Goal: Task Accomplishment & Management: Manage account settings

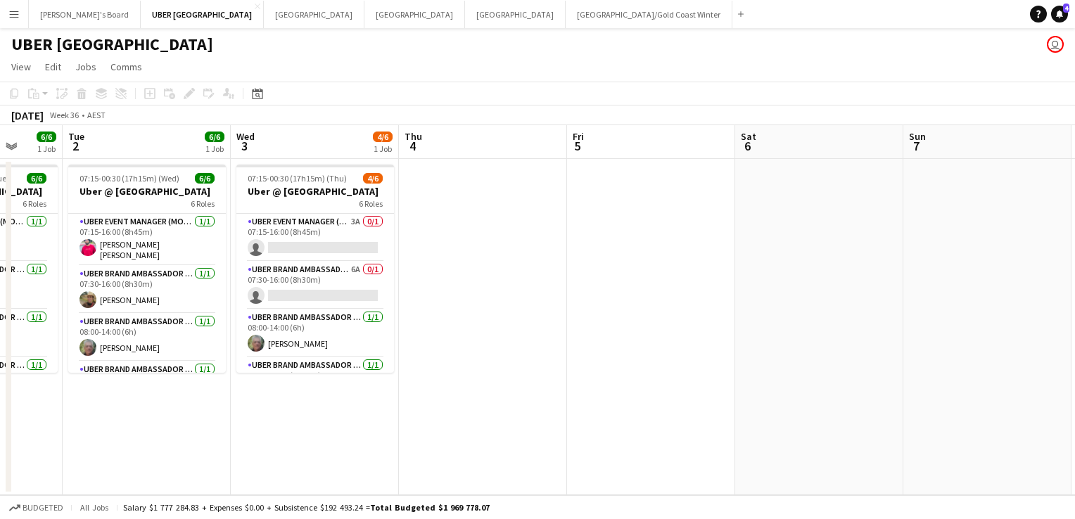
scroll to position [0, 443]
click at [61, 10] on button "Tennille's Board Close" at bounding box center [85, 14] width 112 height 27
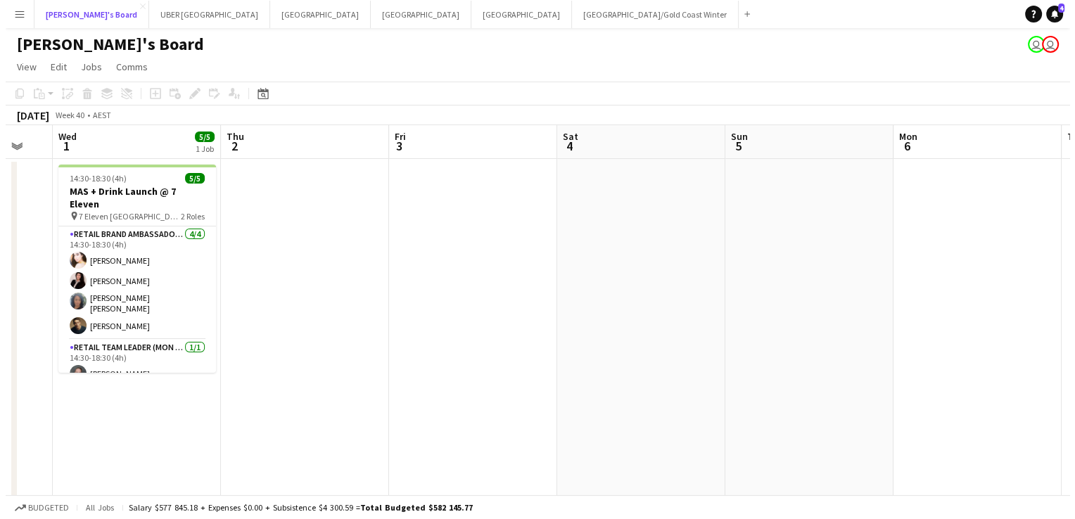
scroll to position [0, 487]
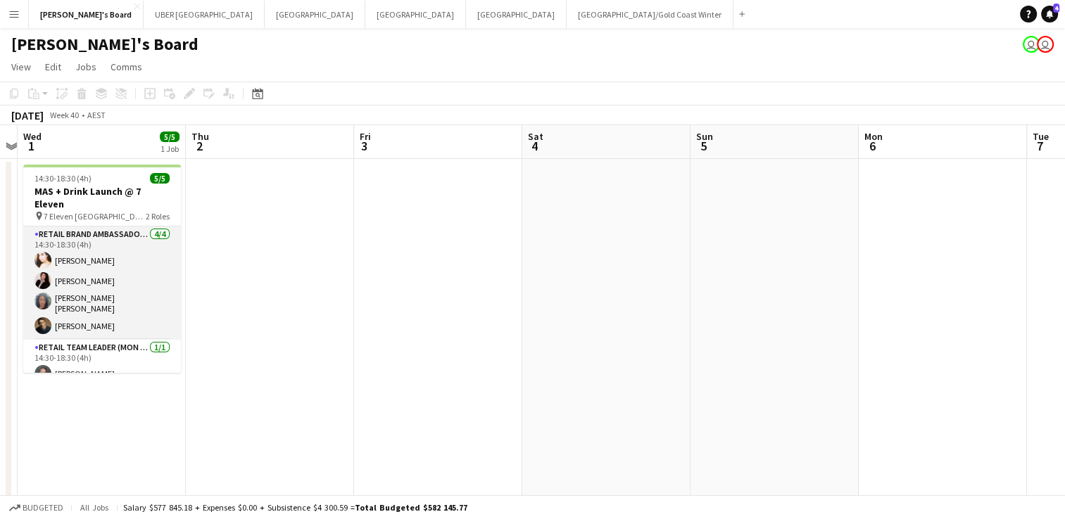
click at [87, 243] on app-card-role "RETAIL Brand Ambassador (Mon - Fri) [DATE] 14:30-18:30 (4h) [PERSON_NAME] [PERS…" at bounding box center [102, 283] width 158 height 113
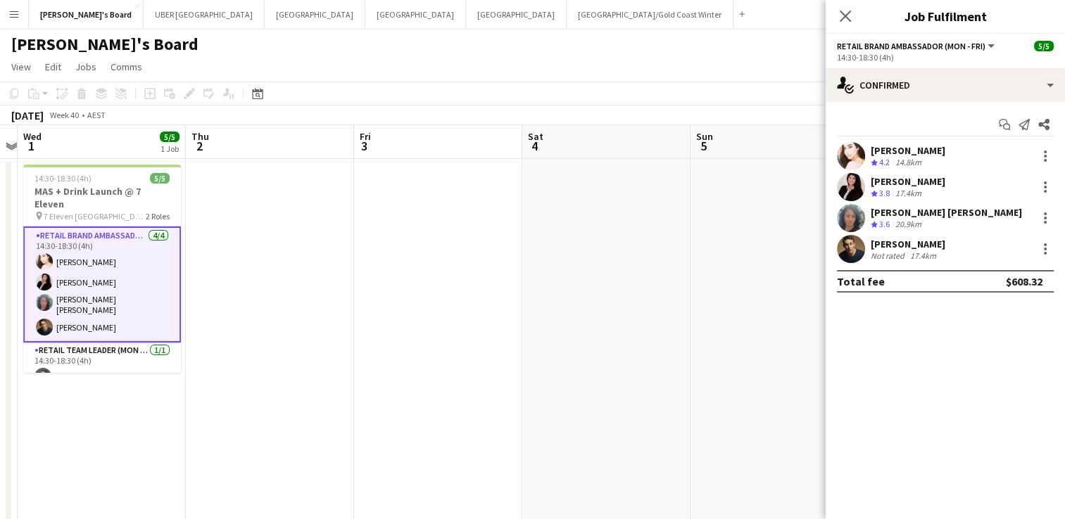
click at [911, 145] on div "[PERSON_NAME]" at bounding box center [907, 150] width 75 height 13
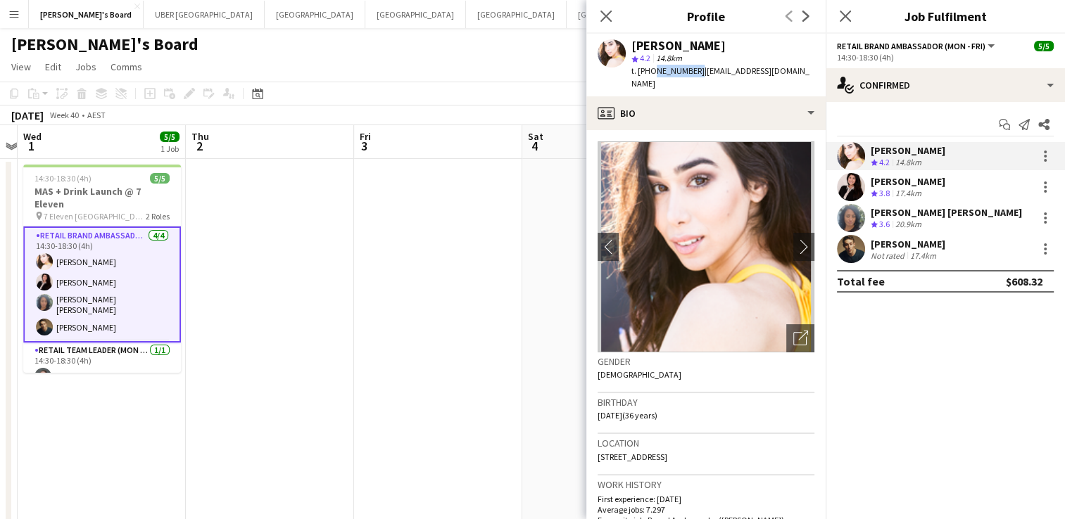
drag, startPoint x: 690, startPoint y: 72, endPoint x: 650, endPoint y: 76, distance: 39.6
click at [650, 76] on div "t. [PHONE_NUMBER] | [PERSON_NAME][EMAIL_ADDRESS][DOMAIN_NAME]" at bounding box center [722, 77] width 183 height 25
copy span "433836686"
click at [913, 180] on div "[PERSON_NAME]" at bounding box center [907, 181] width 75 height 13
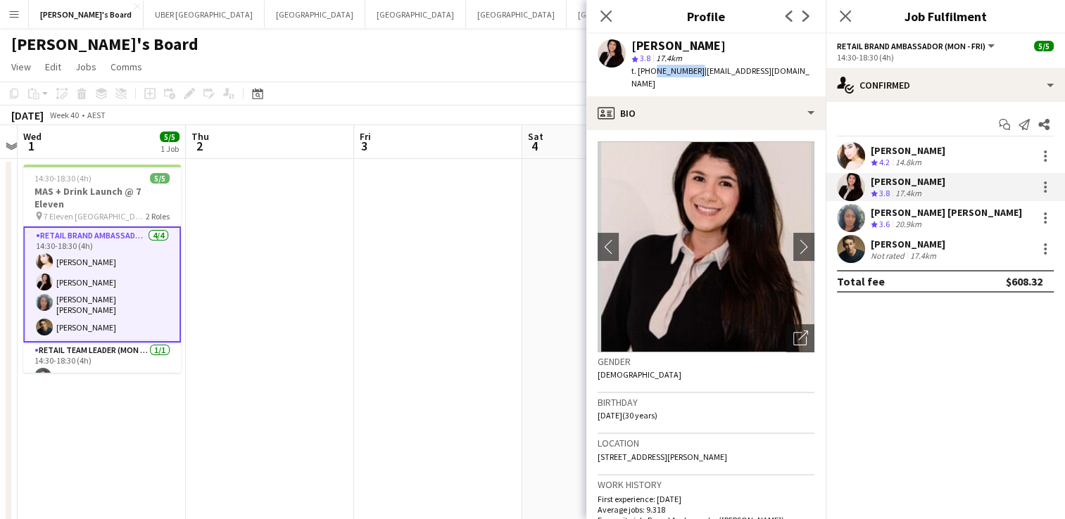
drag, startPoint x: 692, startPoint y: 75, endPoint x: 652, endPoint y: 68, distance: 40.7
click at [652, 68] on span "t. [PHONE_NUMBER]" at bounding box center [667, 70] width 73 height 11
copy span "0415707156"
click at [892, 213] on div "[PERSON_NAME] [PERSON_NAME]" at bounding box center [945, 212] width 151 height 13
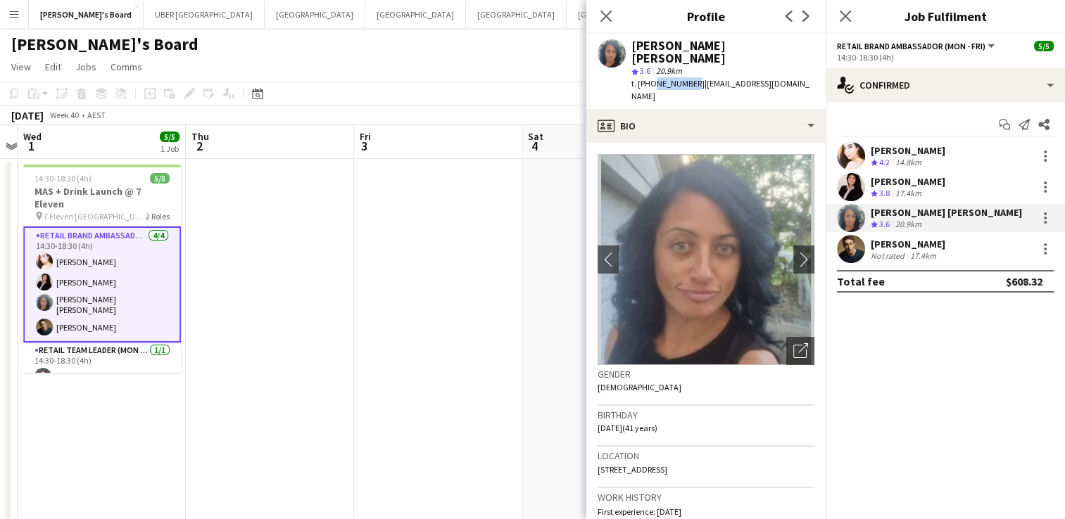
drag, startPoint x: 687, startPoint y: 70, endPoint x: 650, endPoint y: 71, distance: 37.3
click at [650, 78] on span "t. [PHONE_NUMBER]" at bounding box center [667, 83] width 73 height 11
copy span "498365267"
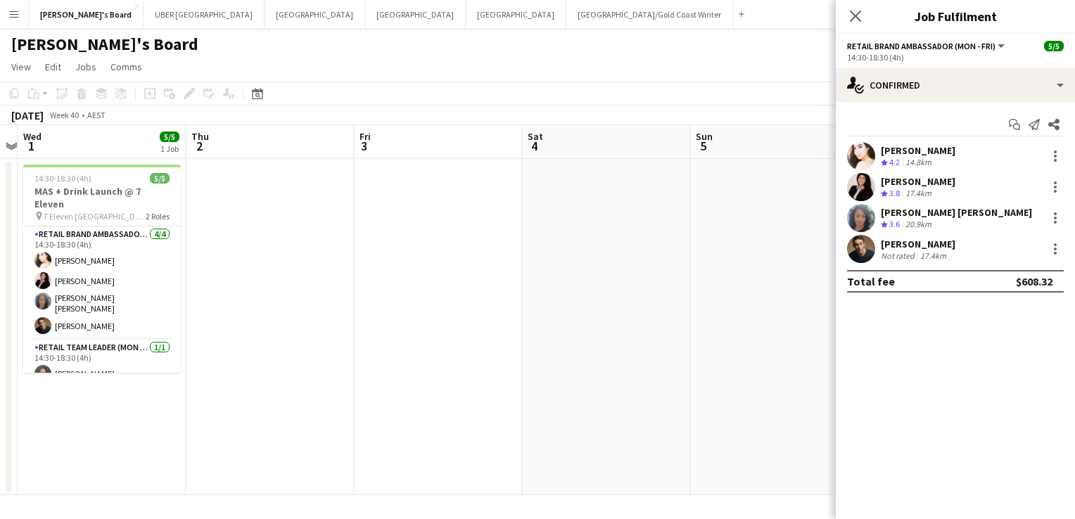
click at [945, 243] on div "[PERSON_NAME]" at bounding box center [918, 244] width 75 height 13
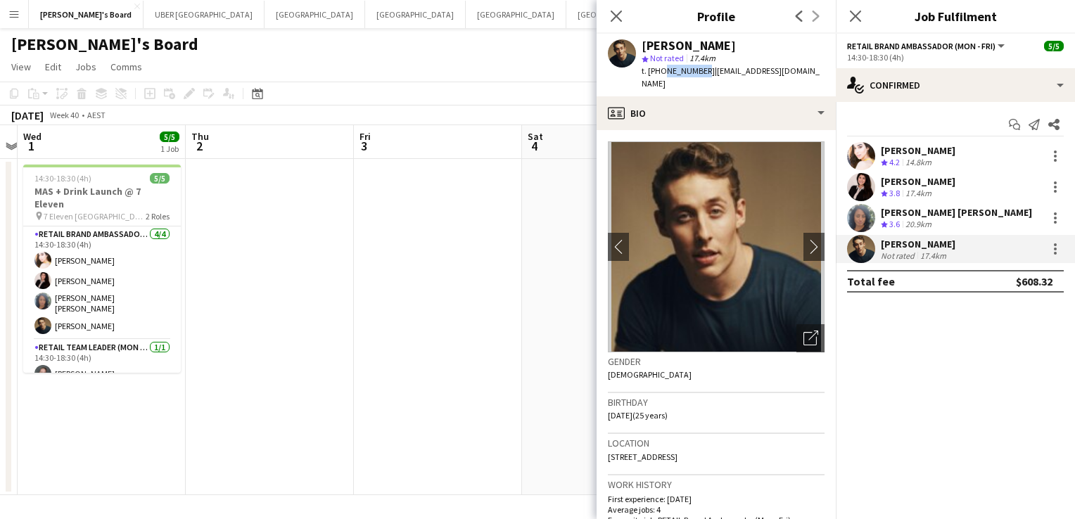
drag, startPoint x: 698, startPoint y: 69, endPoint x: 662, endPoint y: 76, distance: 36.6
click at [662, 76] on div "t. [PHONE_NUMBER] | [EMAIL_ADDRESS][DOMAIN_NAME]" at bounding box center [733, 77] width 183 height 25
copy span "434552352"
click at [75, 355] on app-card-role "RETAIL Team Leader (Mon - Fri) [DATE] 14:30-18:30 (4h) [PERSON_NAME]" at bounding box center [102, 364] width 158 height 48
click at [70, 359] on app-card-role "RETAIL Team Leader (Mon - Fri) [DATE] 14:30-18:30 (4h) [PERSON_NAME]" at bounding box center [102, 365] width 158 height 51
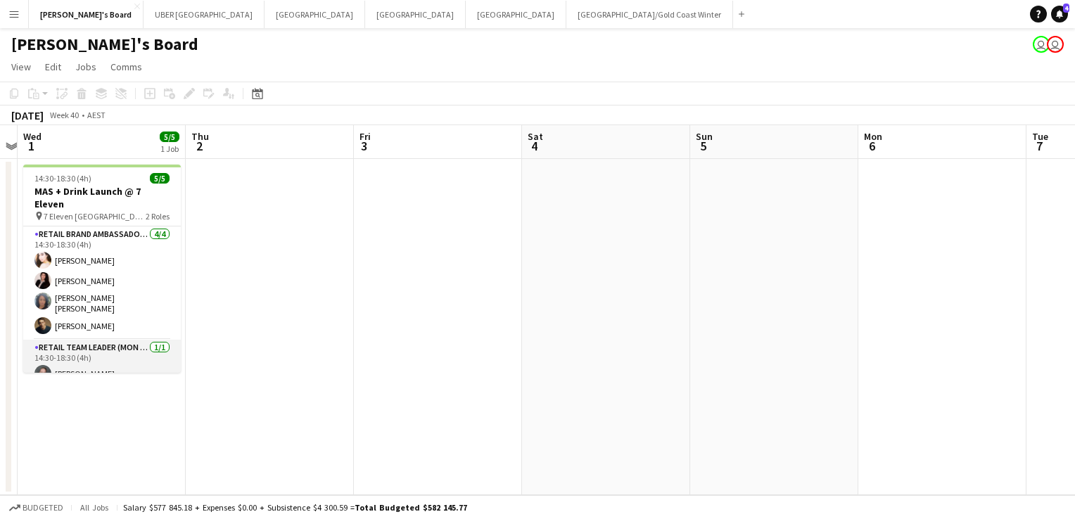
click at [70, 354] on app-card-role "RETAIL Team Leader (Mon - Fri) [DATE] 14:30-18:30 (4h) [PERSON_NAME]" at bounding box center [102, 364] width 158 height 48
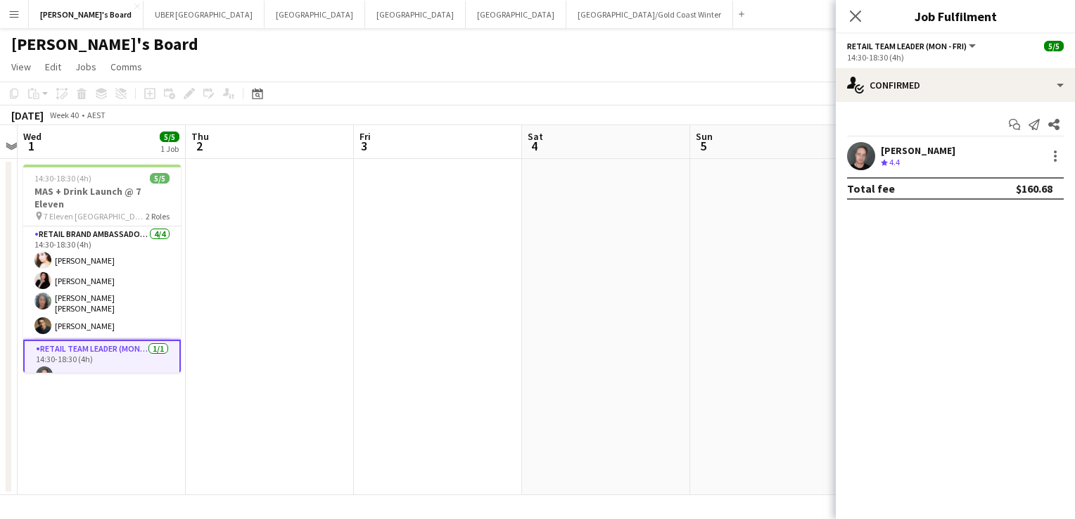
click at [909, 140] on div "Start chat Send notification Share [PERSON_NAME] Crew rating 4.4 Total fee $160…" at bounding box center [955, 156] width 239 height 109
click at [907, 145] on div "[PERSON_NAME]" at bounding box center [918, 150] width 75 height 13
click at [900, 151] on div "[PERSON_NAME]" at bounding box center [918, 150] width 75 height 13
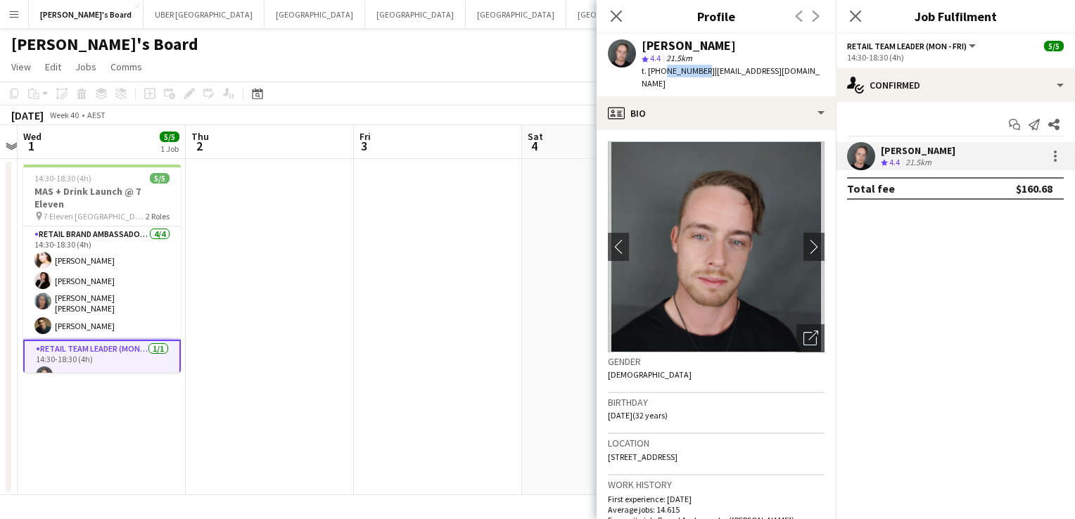
drag, startPoint x: 698, startPoint y: 70, endPoint x: 662, endPoint y: 75, distance: 36.3
click at [662, 75] on span "t. [PHONE_NUMBER]" at bounding box center [678, 70] width 73 height 11
copy span "410066981"
click at [858, 14] on icon "Close pop-in" at bounding box center [855, 15] width 13 height 13
